Goal: Task Accomplishment & Management: Manage account settings

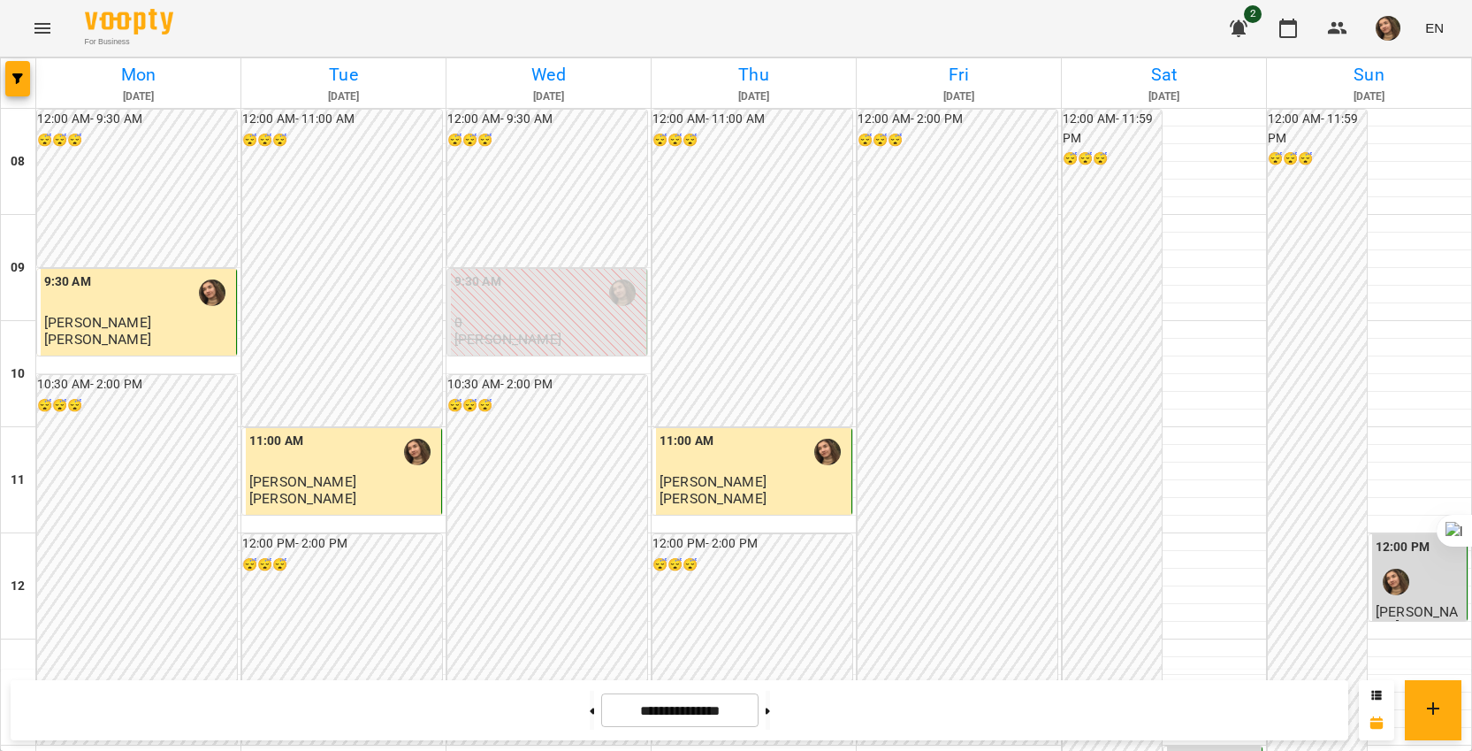
scroll to position [796, 0]
click at [1392, 30] on img "button" at bounding box center [1388, 28] width 25 height 25
click at [1374, 61] on span "[PERSON_NAME]" at bounding box center [1383, 67] width 119 height 21
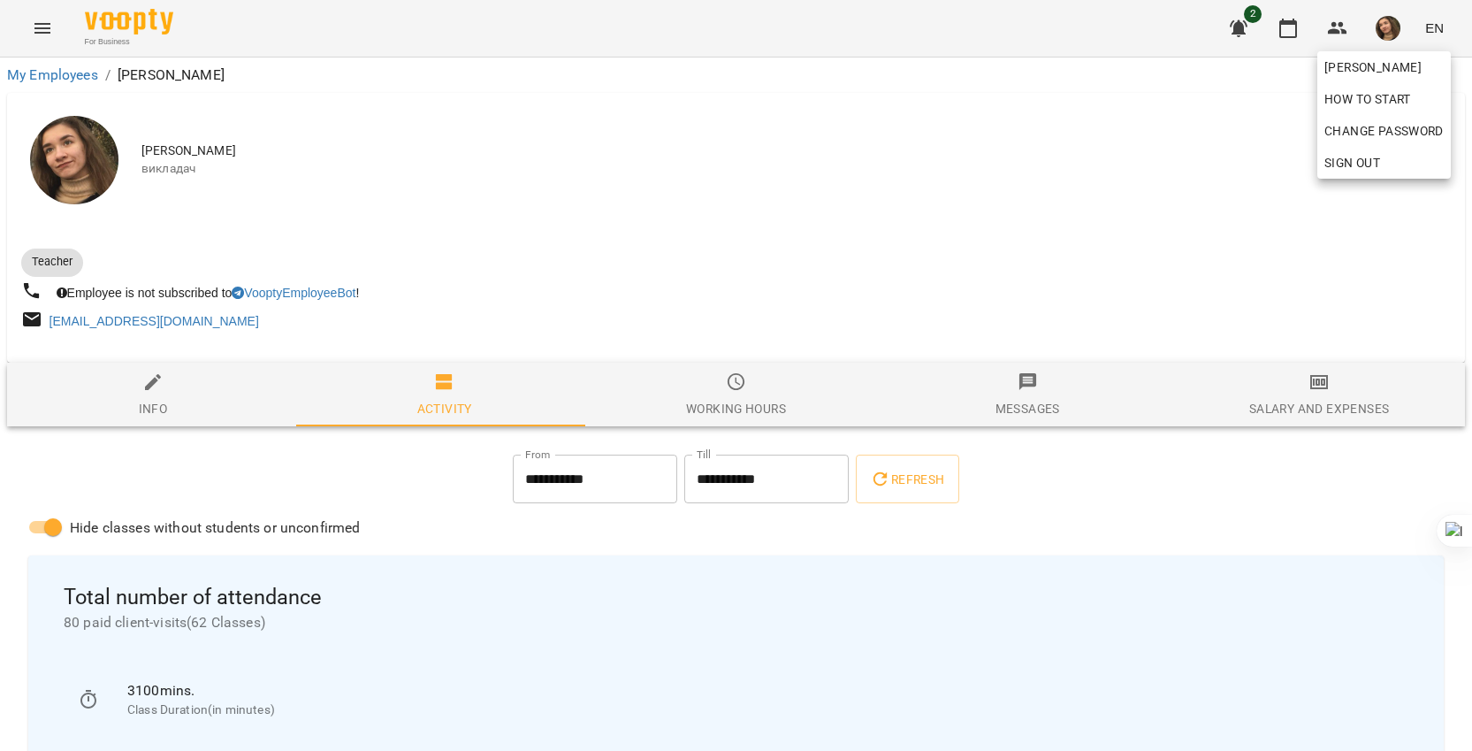
click at [215, 470] on div at bounding box center [736, 375] width 1472 height 751
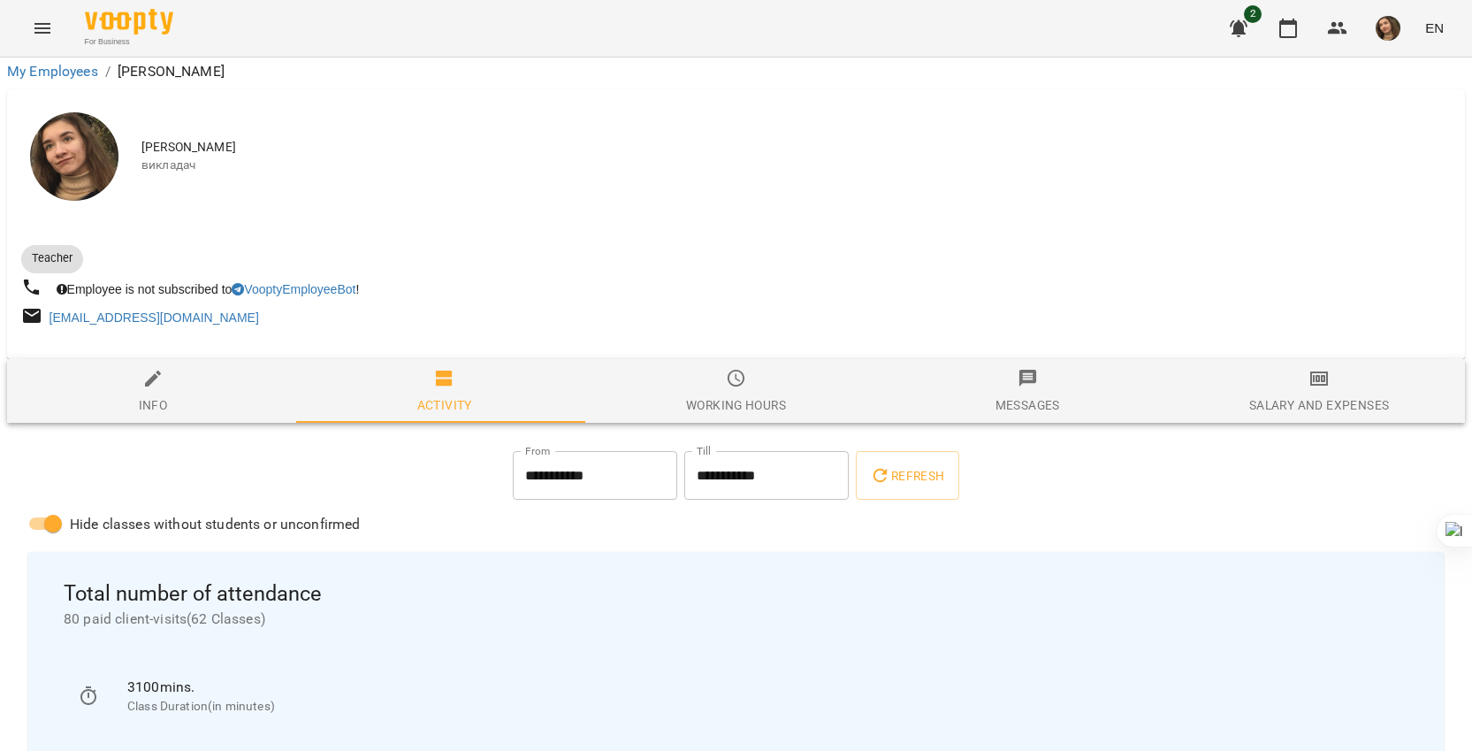
scroll to position [221, 0]
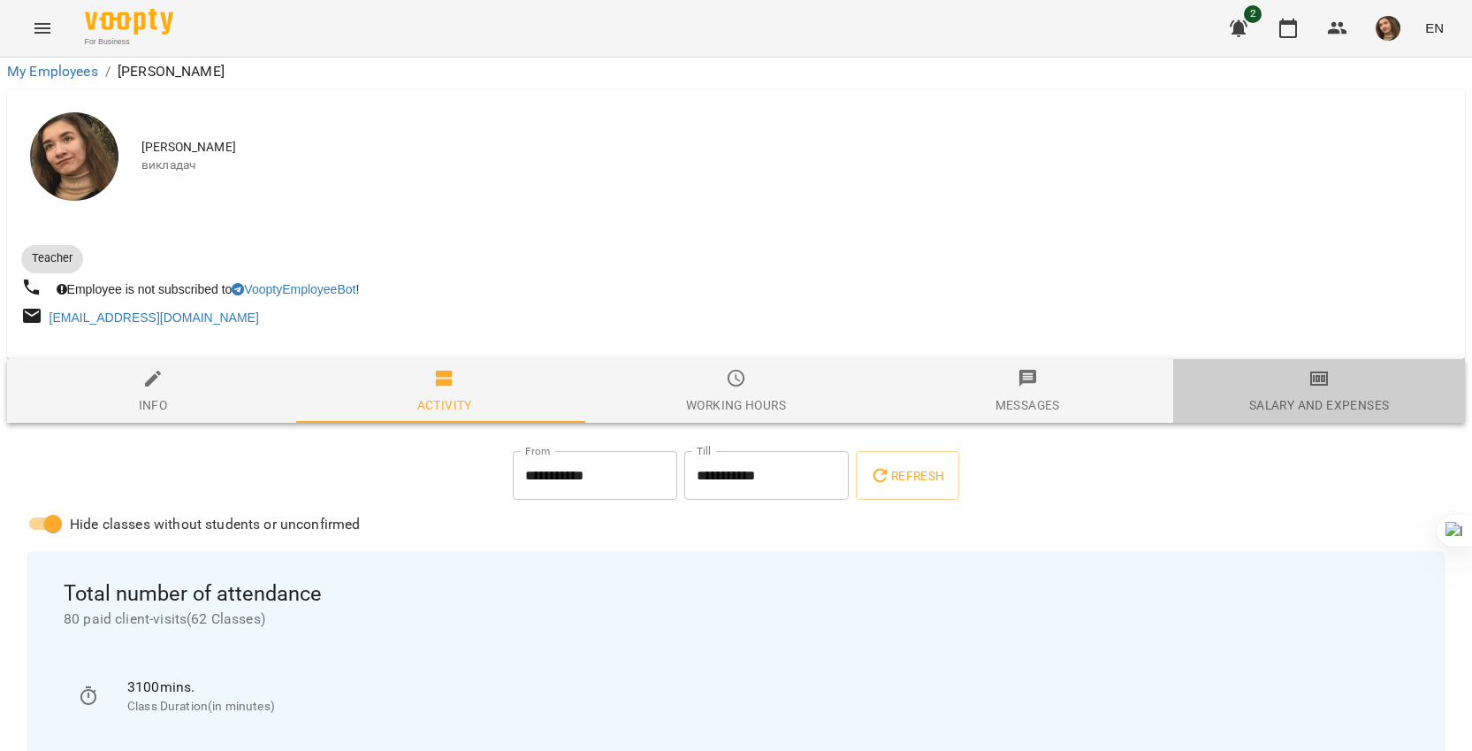
click at [1337, 359] on button "Salary and Expenses" at bounding box center [1319, 391] width 292 height 64
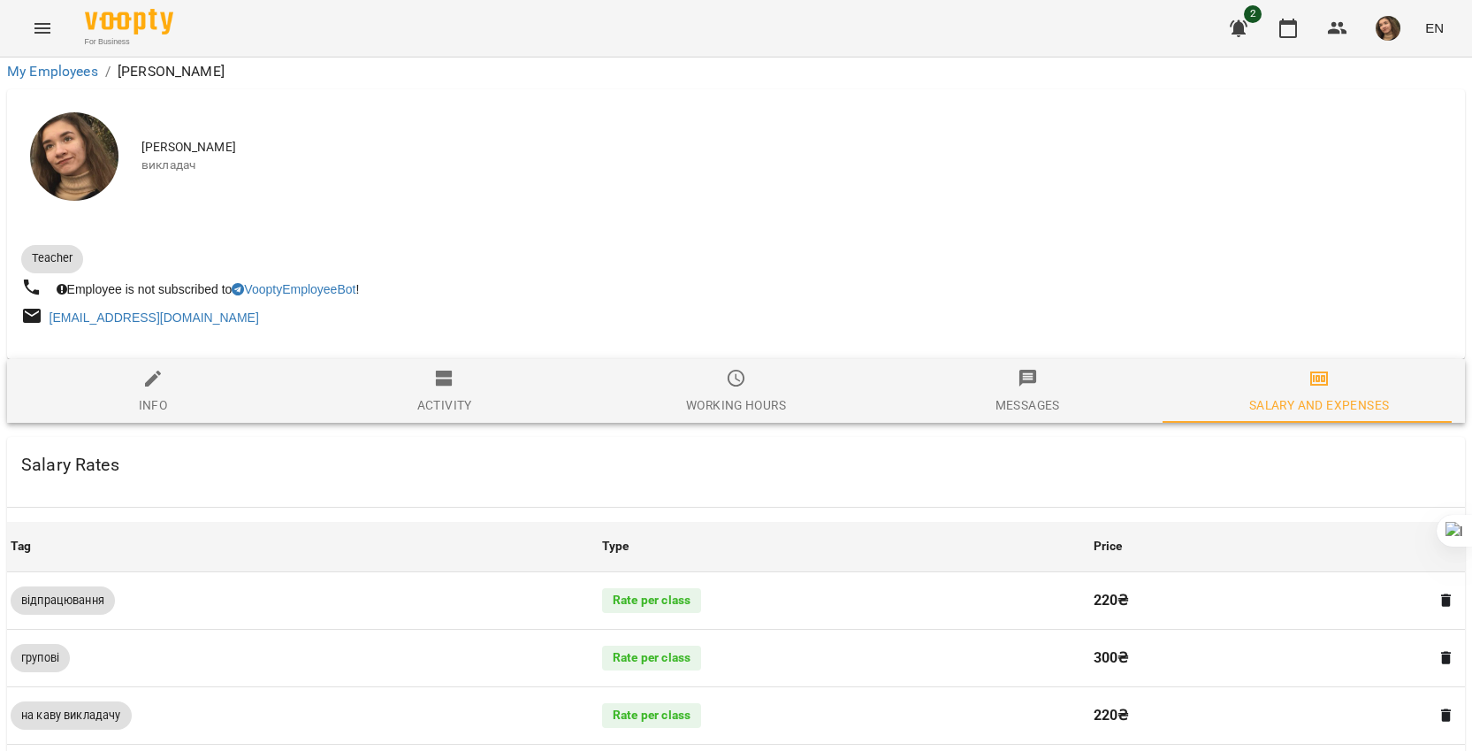
scroll to position [575, 0]
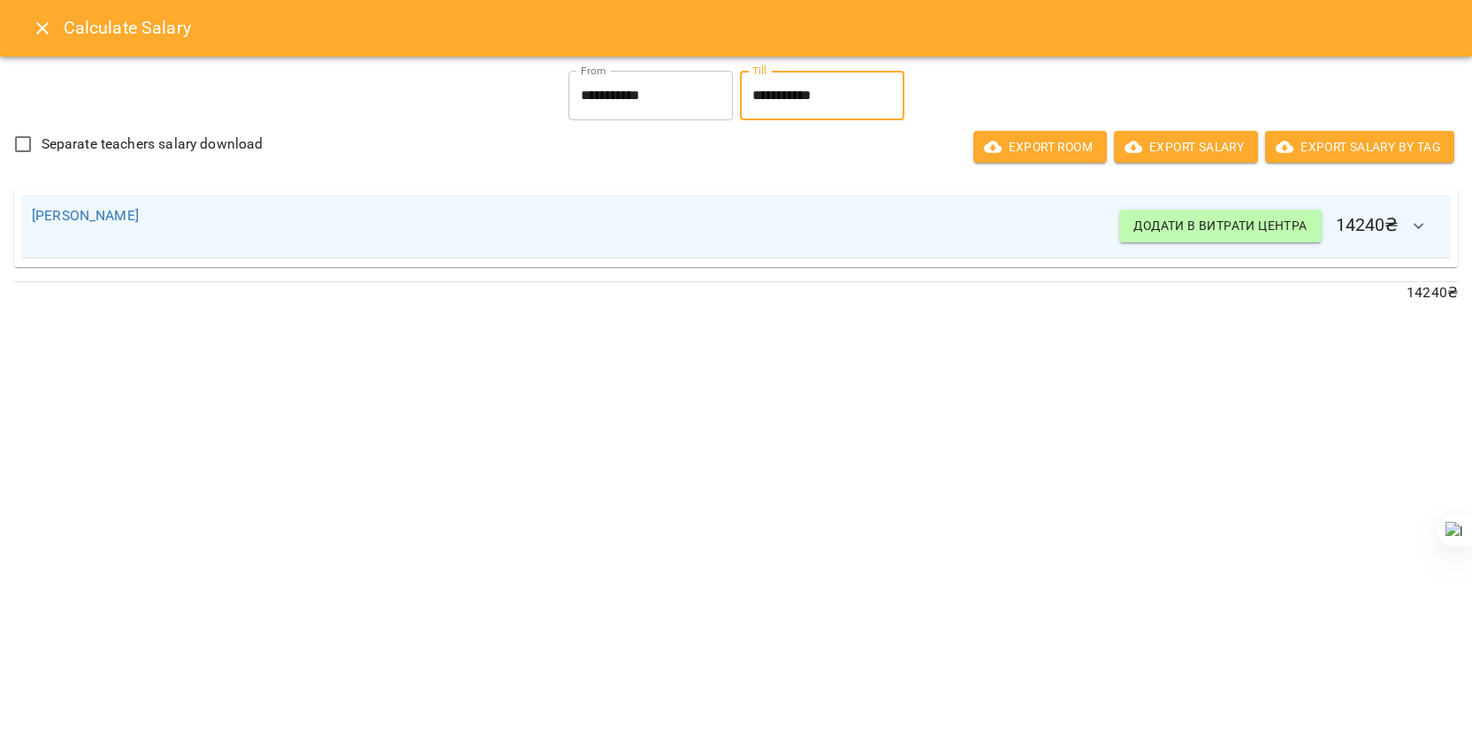
click at [789, 100] on input "**********" at bounding box center [822, 96] width 164 height 50
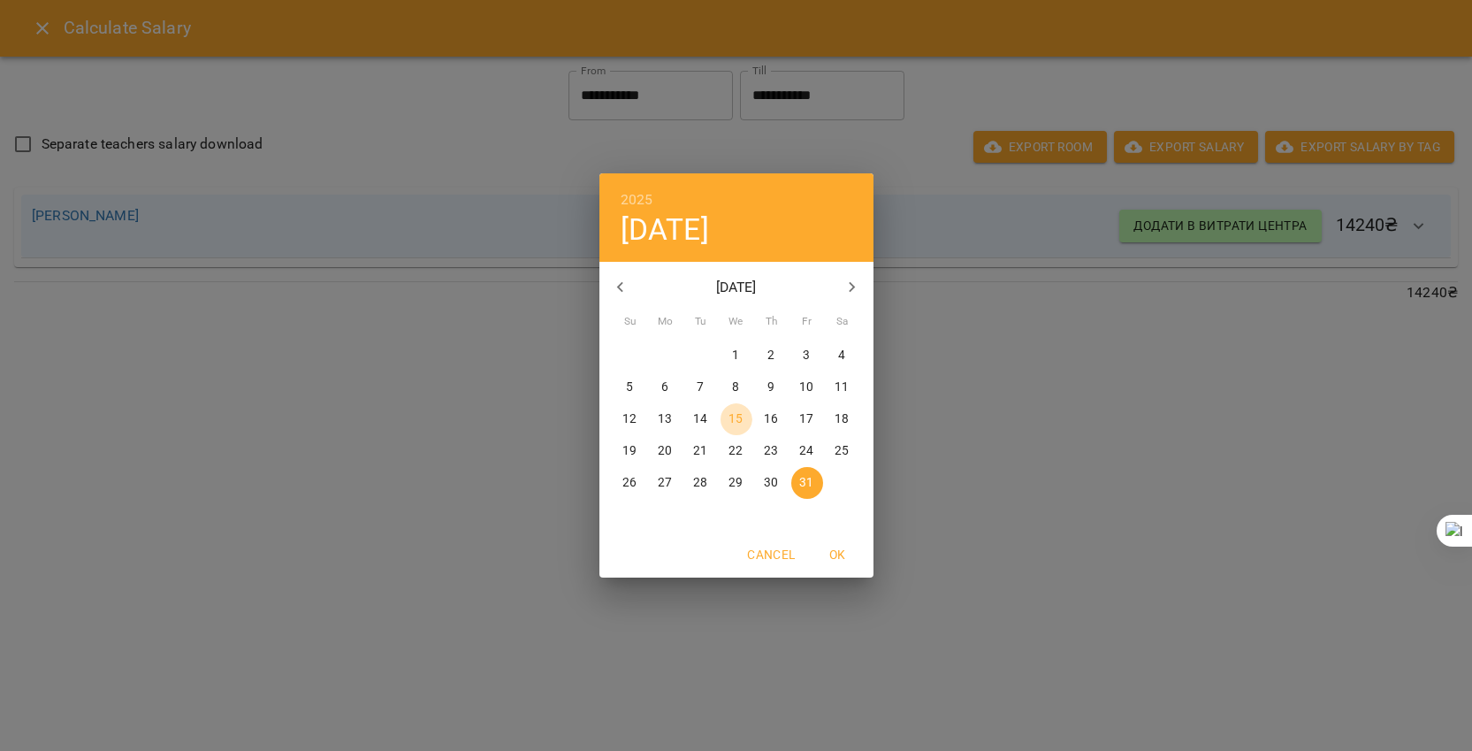
click at [736, 417] on p "15" at bounding box center [735, 419] width 14 height 18
type input "**********"
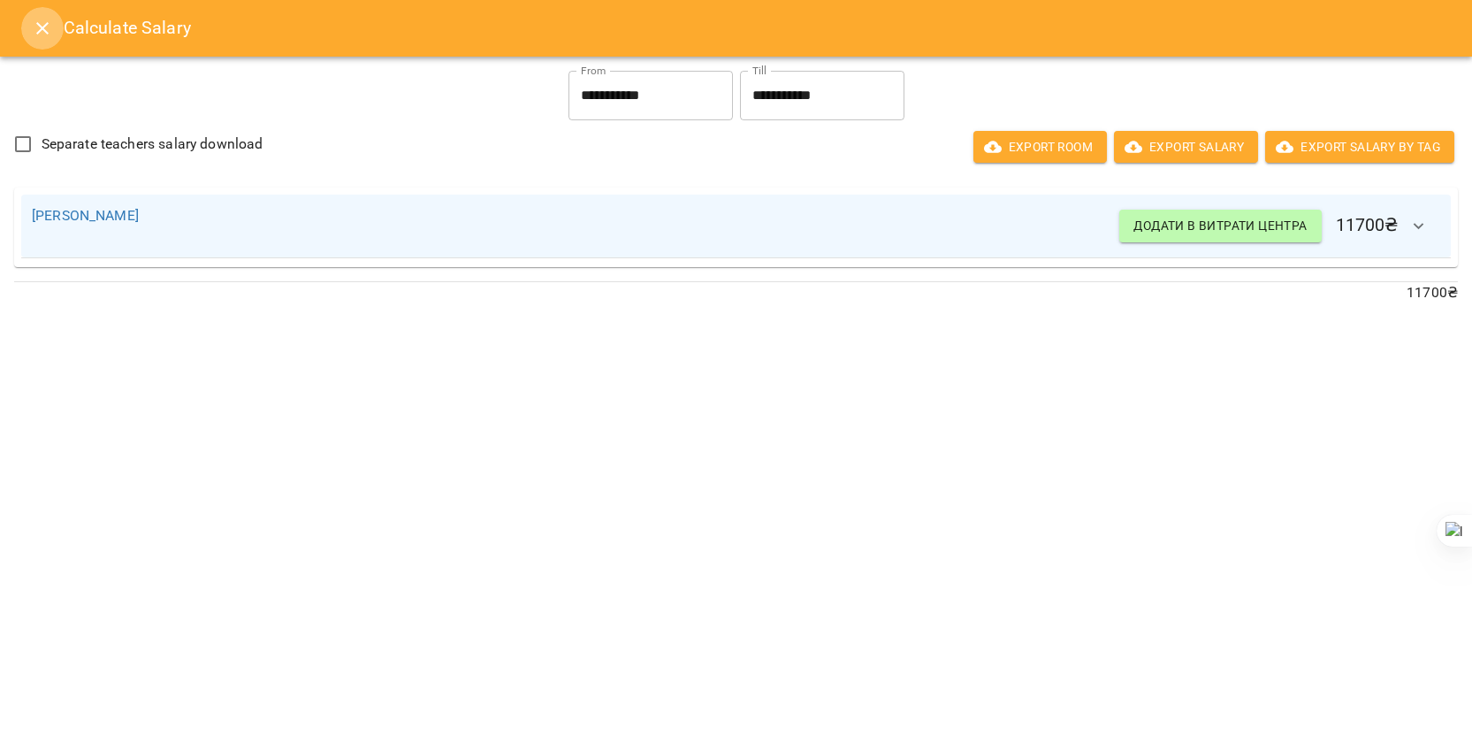
click at [46, 27] on icon "Close" at bounding box center [42, 28] width 21 height 21
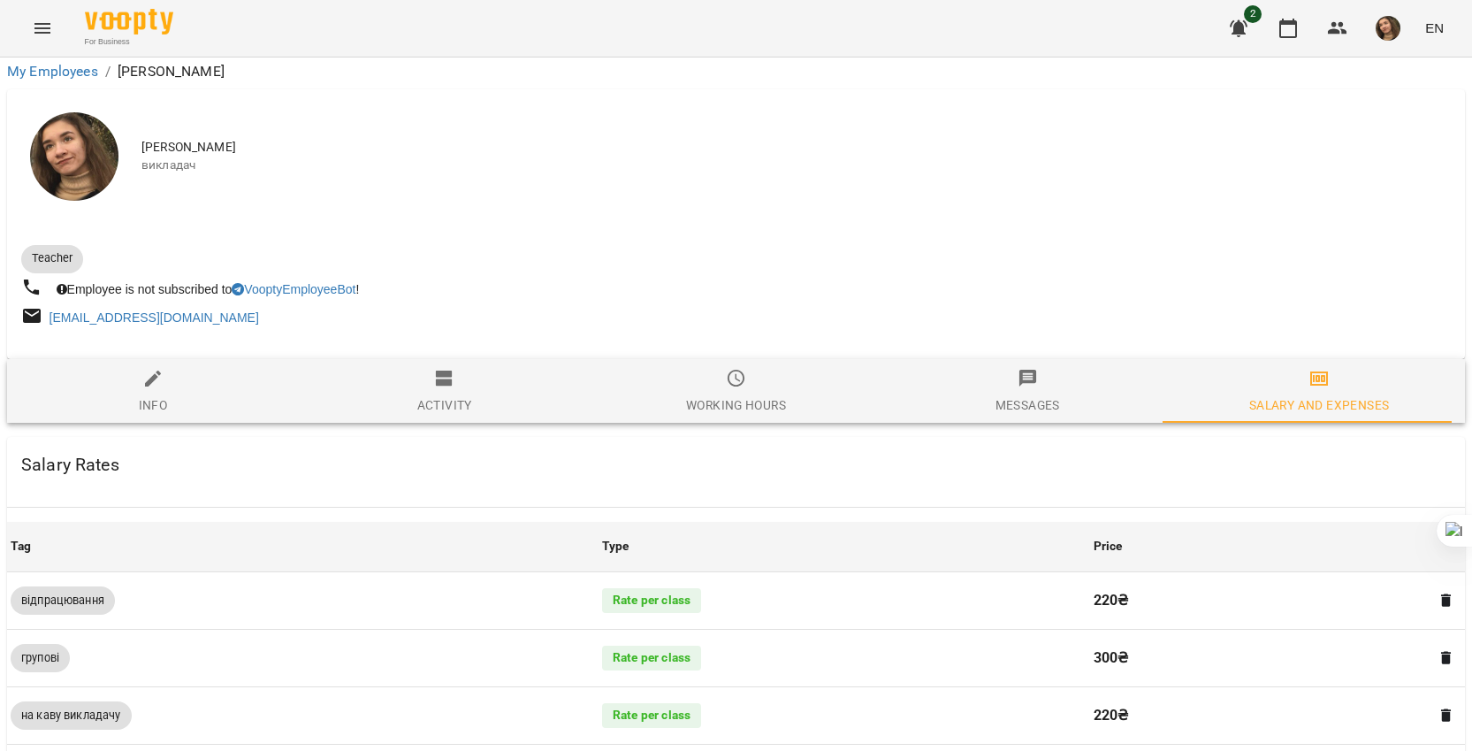
scroll to position [221, 0]
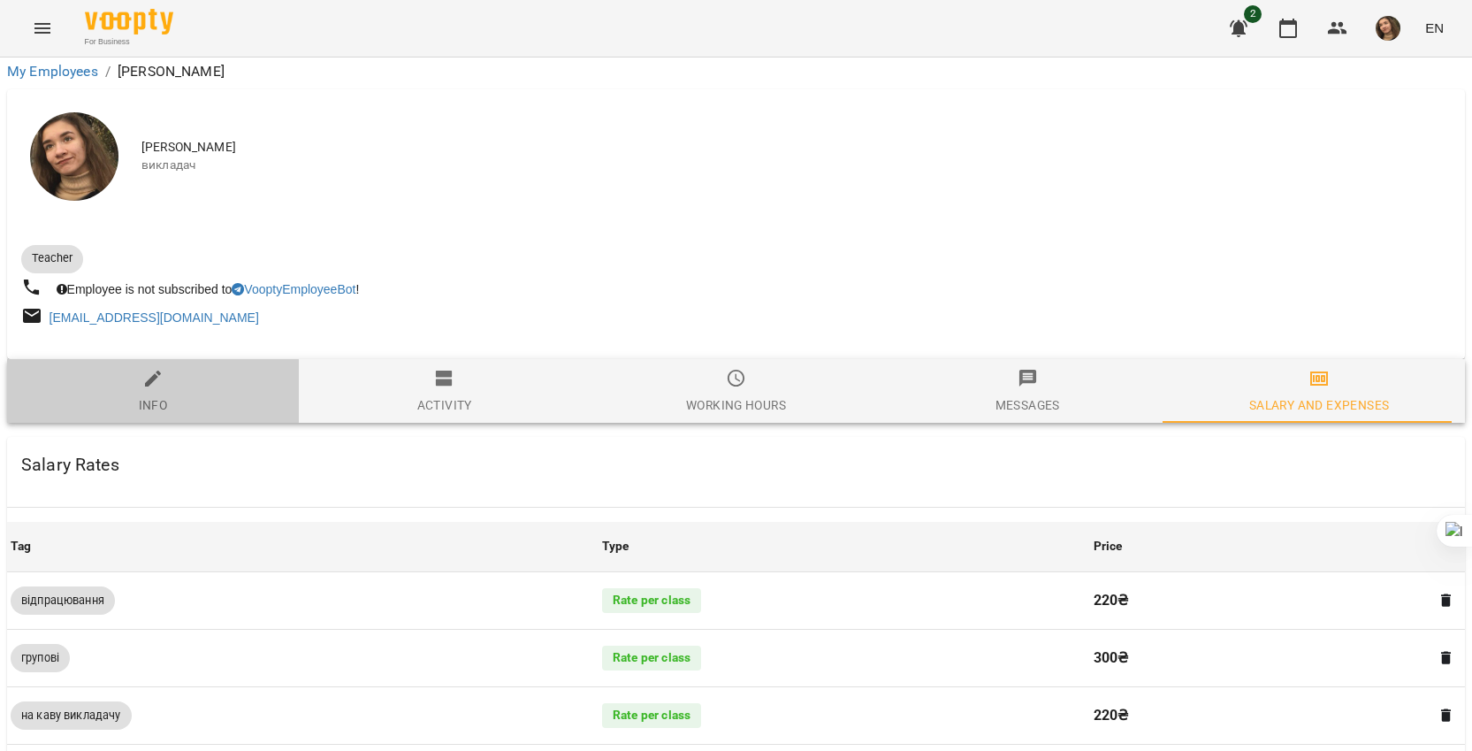
click at [184, 368] on span "Info" at bounding box center [153, 392] width 271 height 48
select select "**"
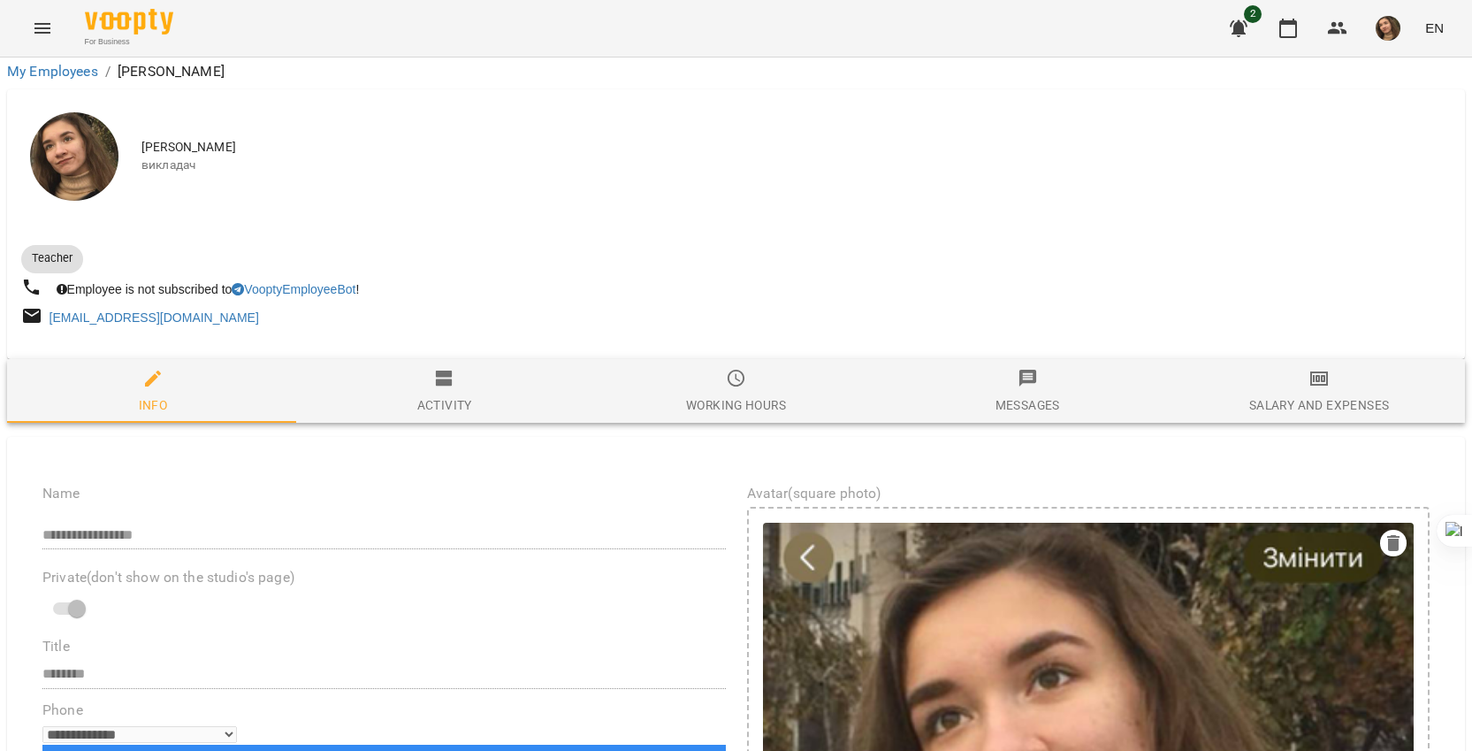
scroll to position [751, 0]
drag, startPoint x: 158, startPoint y: 393, endPoint x: 362, endPoint y: 420, distance: 205.9
click at [320, 447] on icon at bounding box center [322, 446] width 12 height 12
